Goal: Task Accomplishment & Management: Use online tool/utility

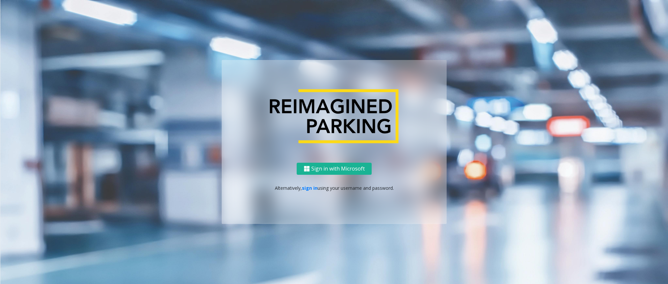
click at [302, 180] on div "Sign in with Microsoft Alternatively, sign in using your username and password." at bounding box center [334, 193] width 225 height 61
click at [305, 189] on link "sign in" at bounding box center [310, 188] width 16 height 6
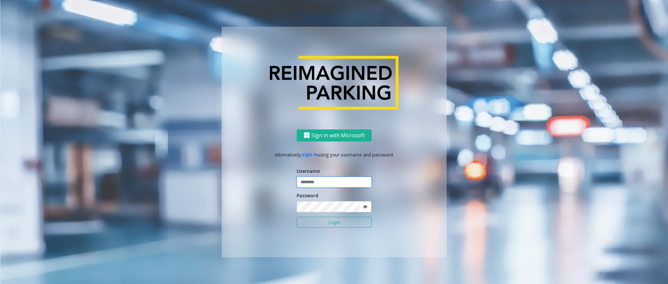
click at [331, 180] on input "text" at bounding box center [334, 182] width 75 height 11
type input "**********"
click at [297, 189] on button "Login" at bounding box center [334, 222] width 75 height 11
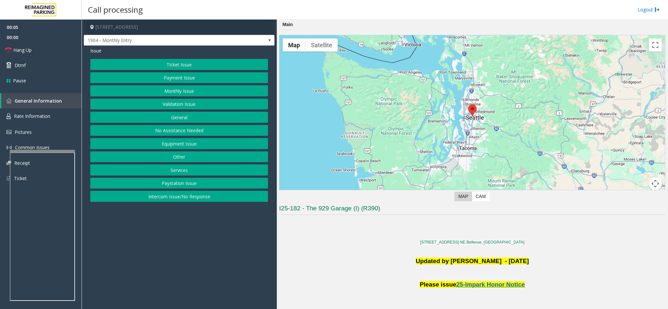
click at [171, 195] on button "Intercom Issue/No Response" at bounding box center [179, 196] width 178 height 11
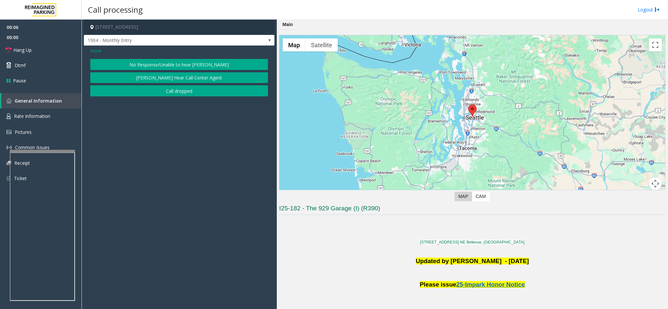
click at [160, 67] on button "No Response/Unable to hear [PERSON_NAME]" at bounding box center [179, 64] width 178 height 11
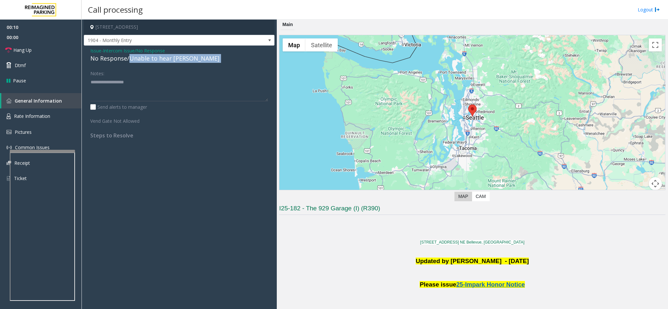
drag, startPoint x: 127, startPoint y: 61, endPoint x: 87, endPoint y: 65, distance: 40.7
click at [87, 65] on div "Issue - Intercom Issue/No Response No Response/Unable to hear [PERSON_NAME] Not…" at bounding box center [179, 96] width 191 height 100
click at [120, 67] on div "Issue - Intercom Issue/No Response No Response/Unable to hear [PERSON_NAME] Not…" at bounding box center [179, 96] width 191 height 100
click at [59, 53] on link "Hang Up" at bounding box center [41, 49] width 82 height 15
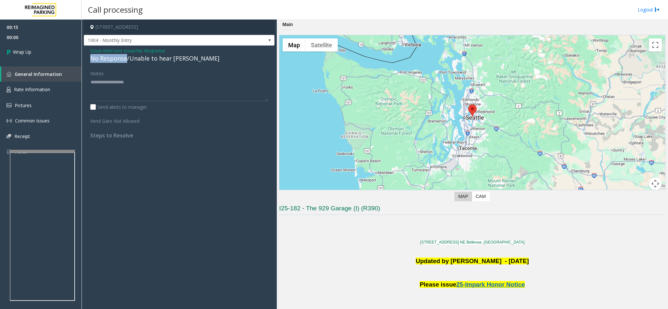
drag, startPoint x: 127, startPoint y: 58, endPoint x: 85, endPoint y: 59, distance: 41.7
click at [85, 59] on div "Issue - Intercom Issue/No Response No Response/Unable to hear [PERSON_NAME] Not…" at bounding box center [179, 96] width 191 height 100
type textarea "**********"
click at [47, 53] on link "Wrap Up" at bounding box center [41, 51] width 82 height 19
